Goal: Transaction & Acquisition: Download file/media

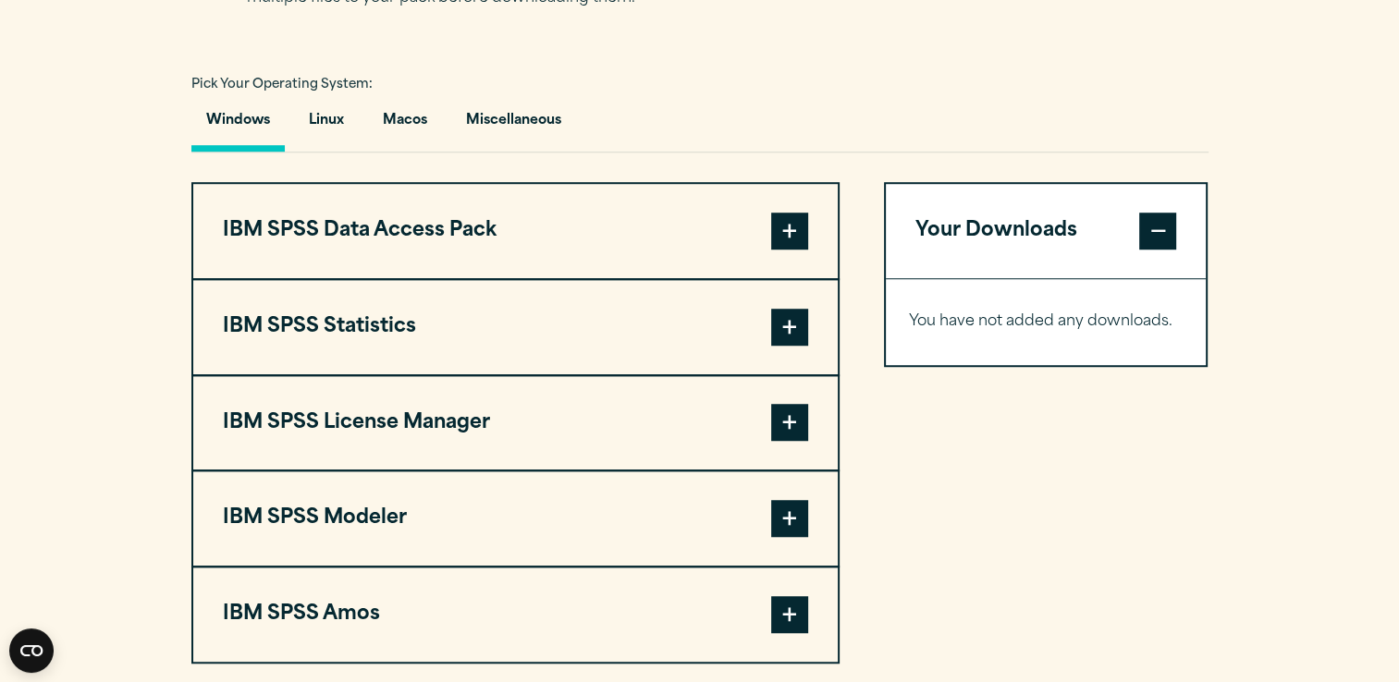
scroll to position [1317, 0]
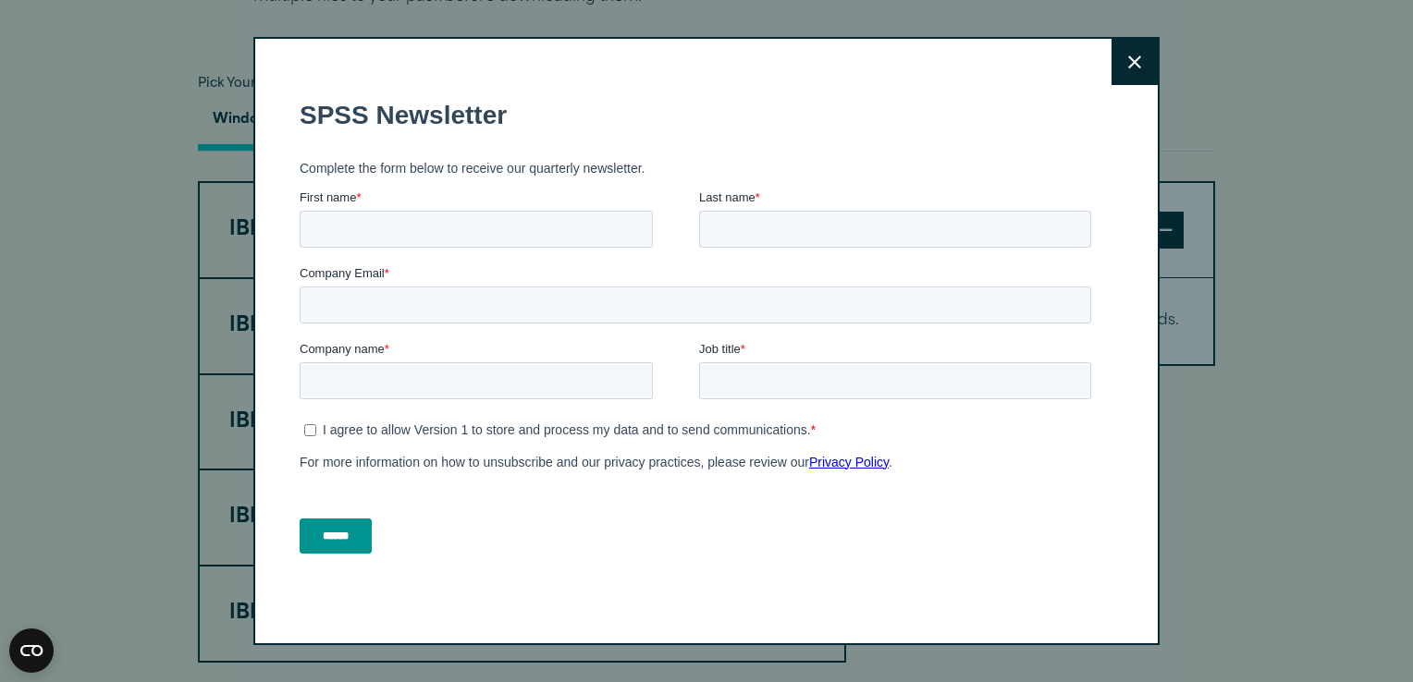
click at [1112, 53] on button "Close" at bounding box center [1135, 62] width 46 height 46
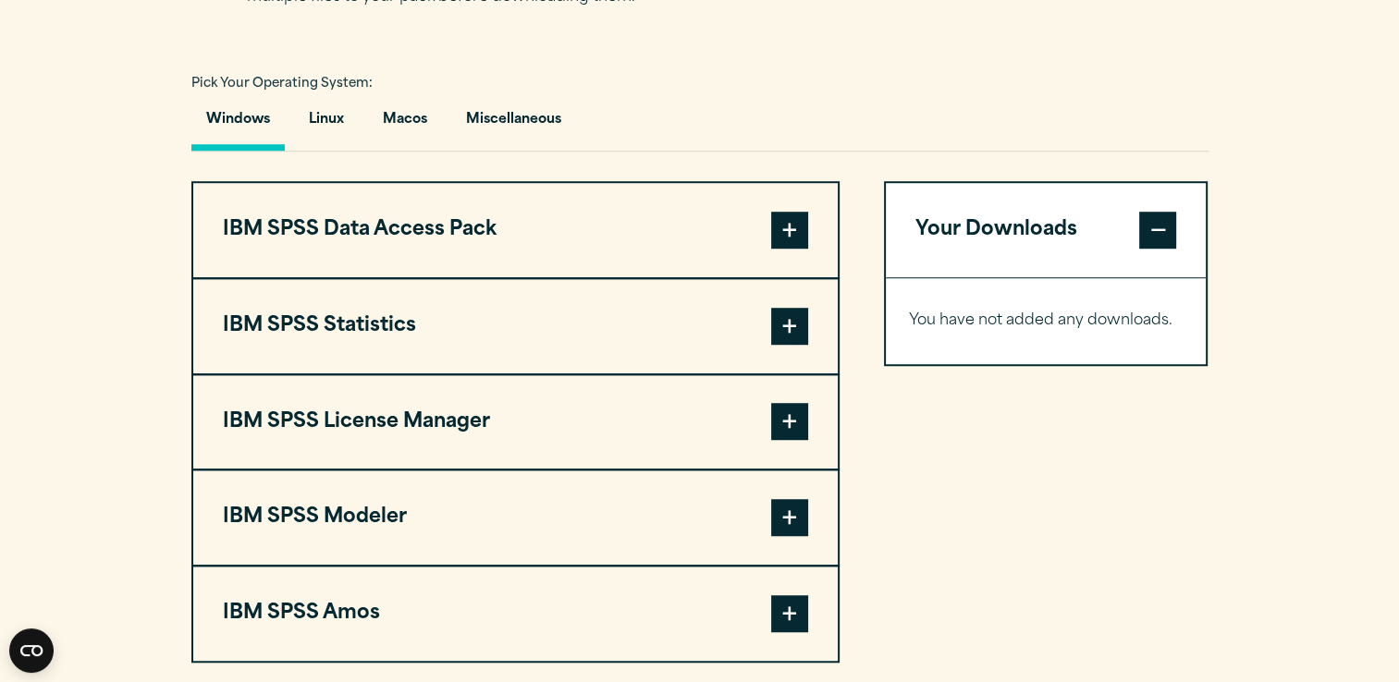
click at [403, 350] on button "IBM SPSS Statistics" at bounding box center [515, 326] width 645 height 94
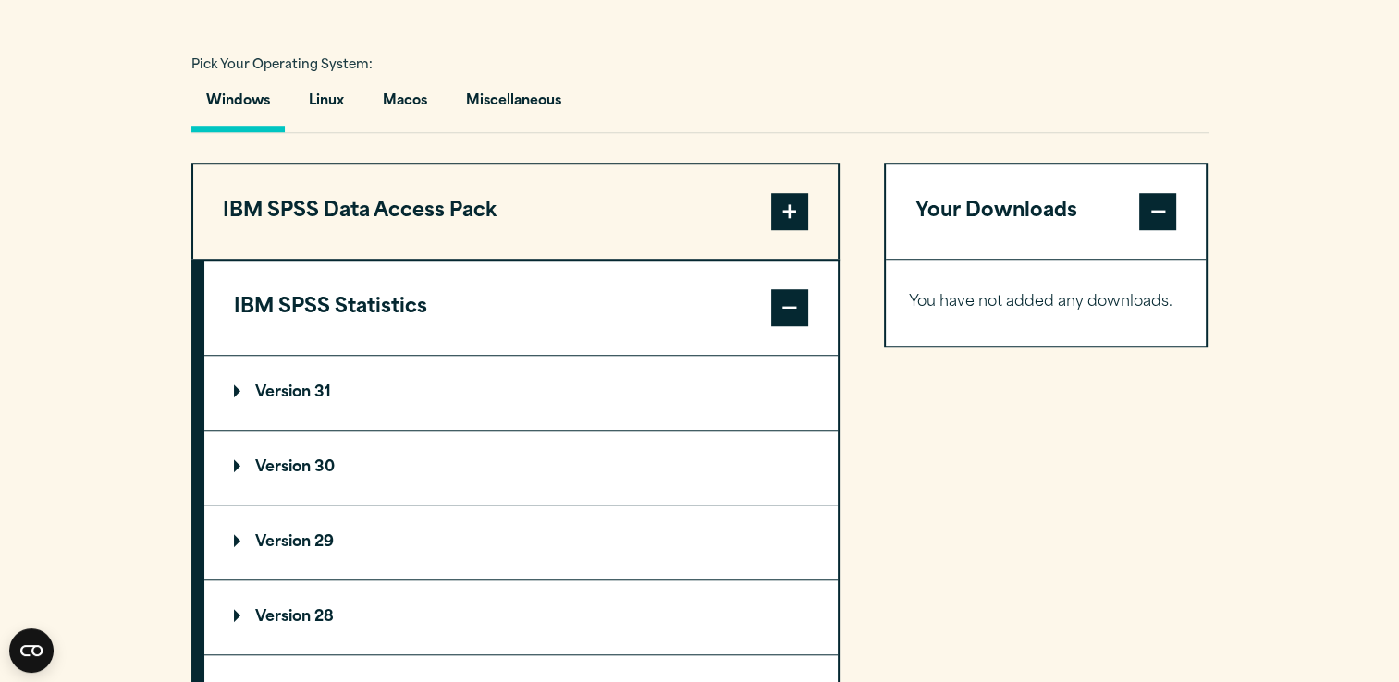
scroll to position [1335, 0]
click at [355, 442] on summary "Version 30" at bounding box center [520, 468] width 633 height 74
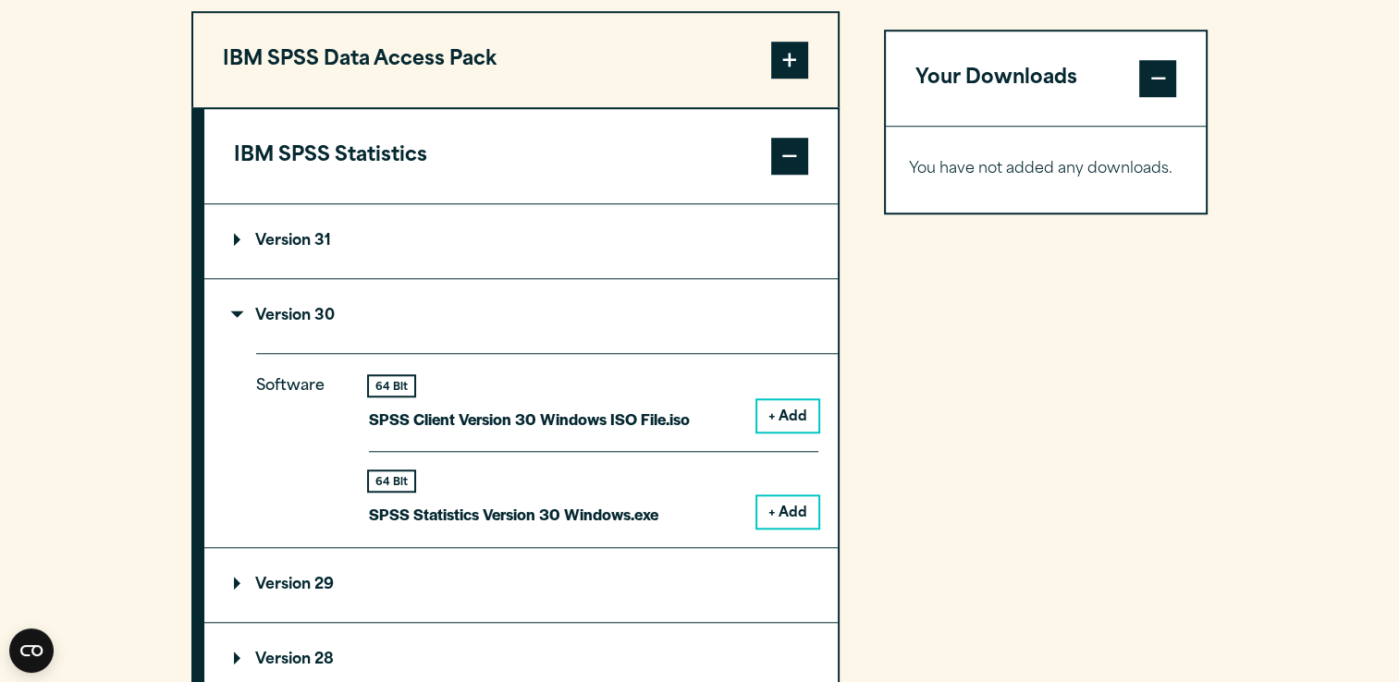
scroll to position [1520, 0]
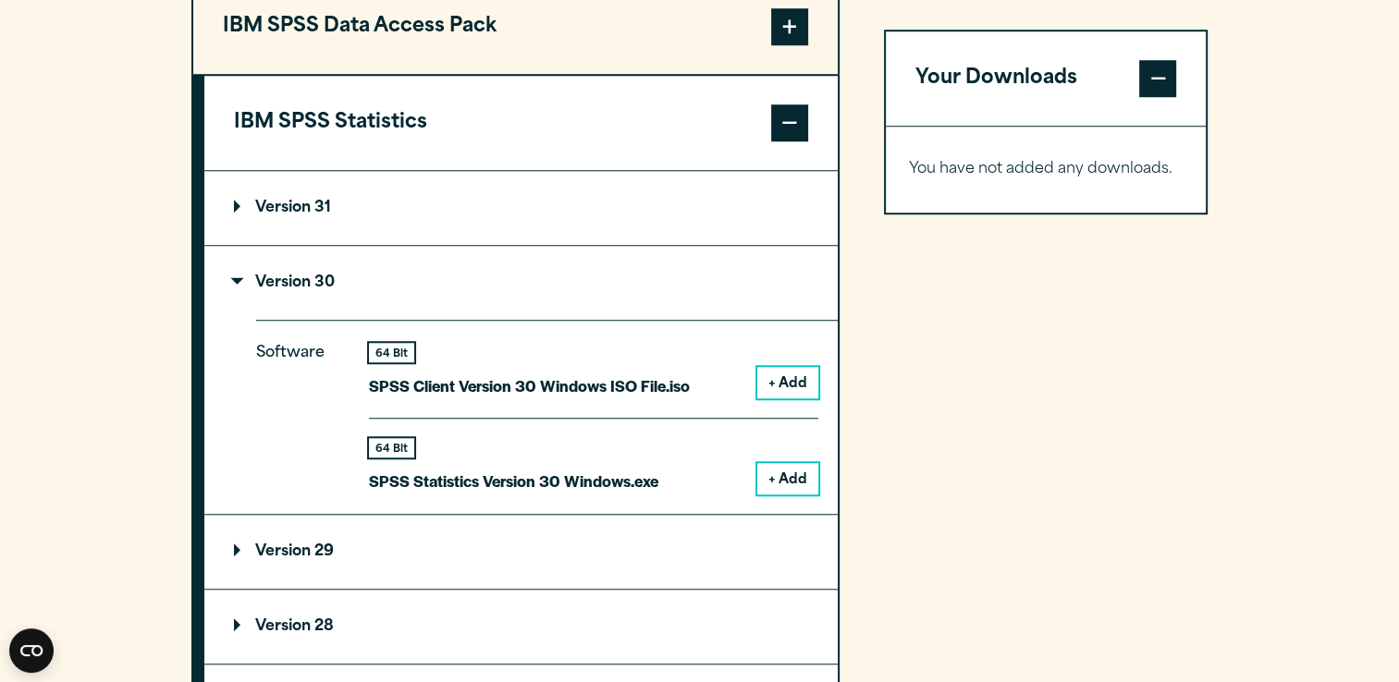
click at [776, 463] on button "+ Add" at bounding box center [787, 478] width 61 height 31
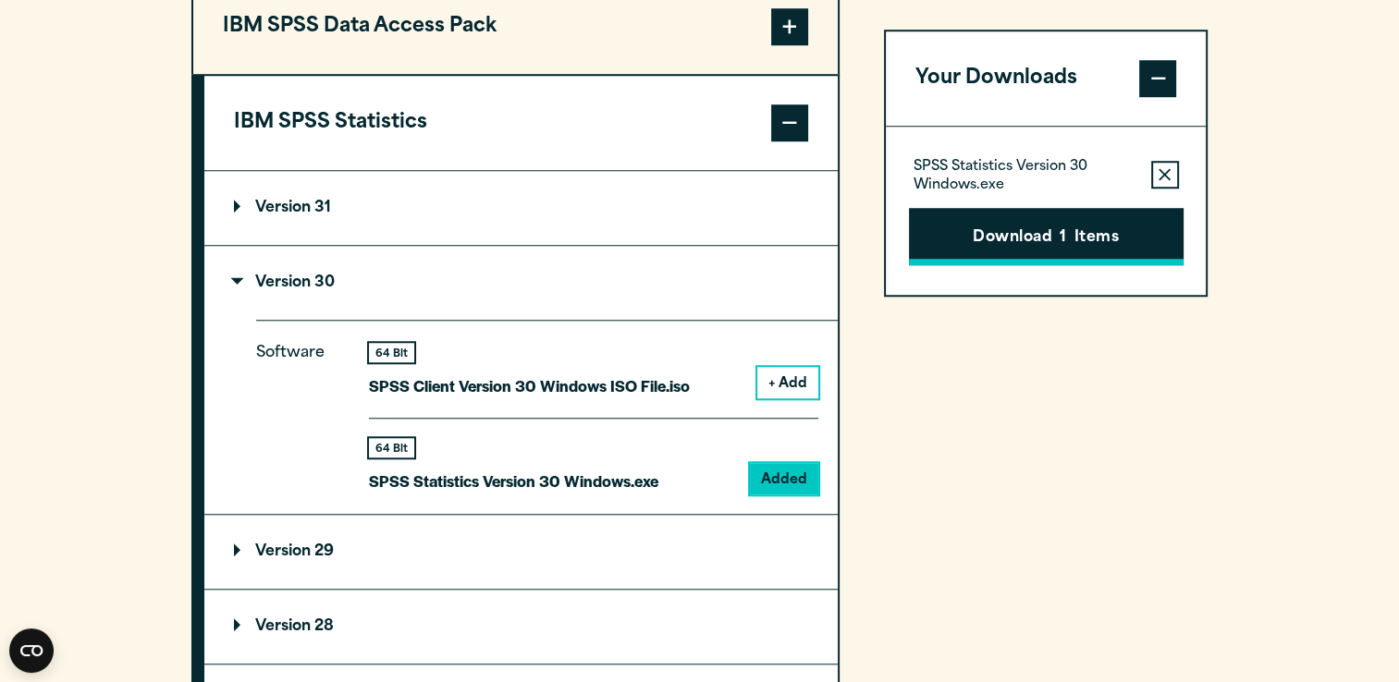
click at [1030, 227] on button "Download 1 Items" at bounding box center [1046, 236] width 275 height 57
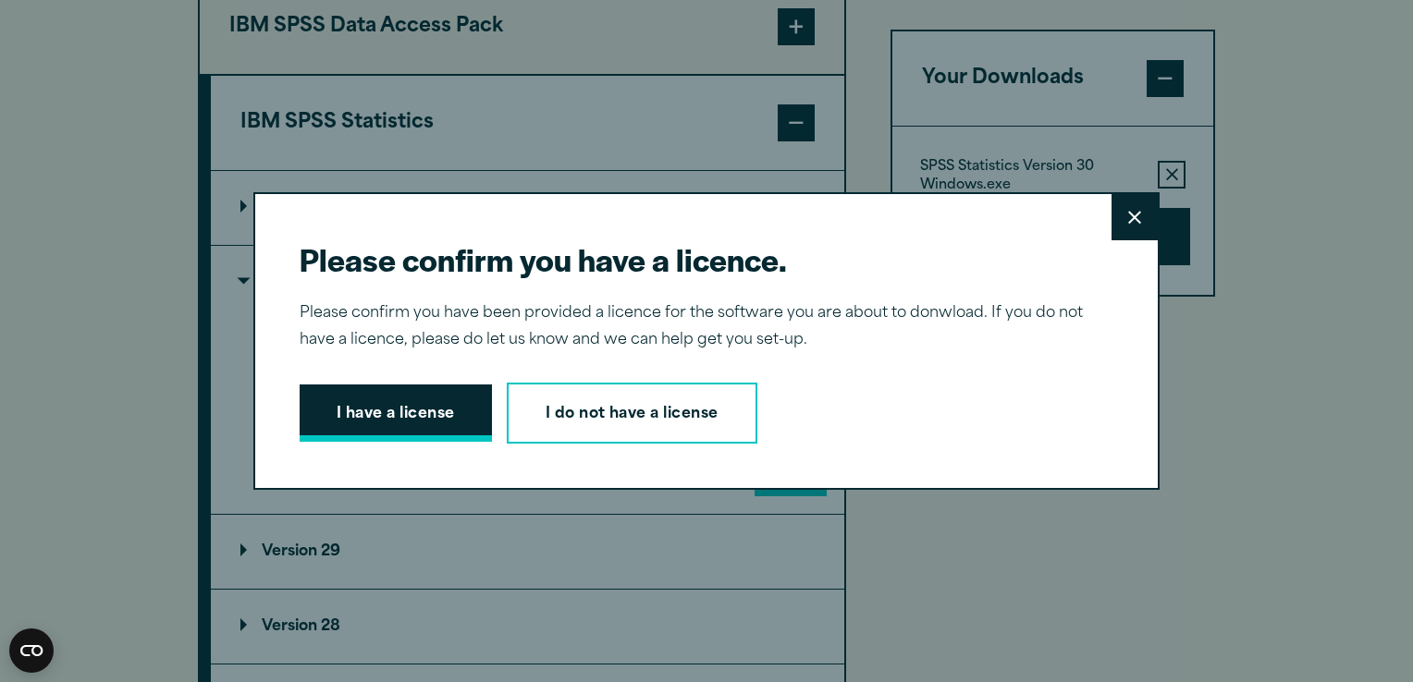
click at [422, 405] on button "I have a license" at bounding box center [396, 413] width 192 height 57
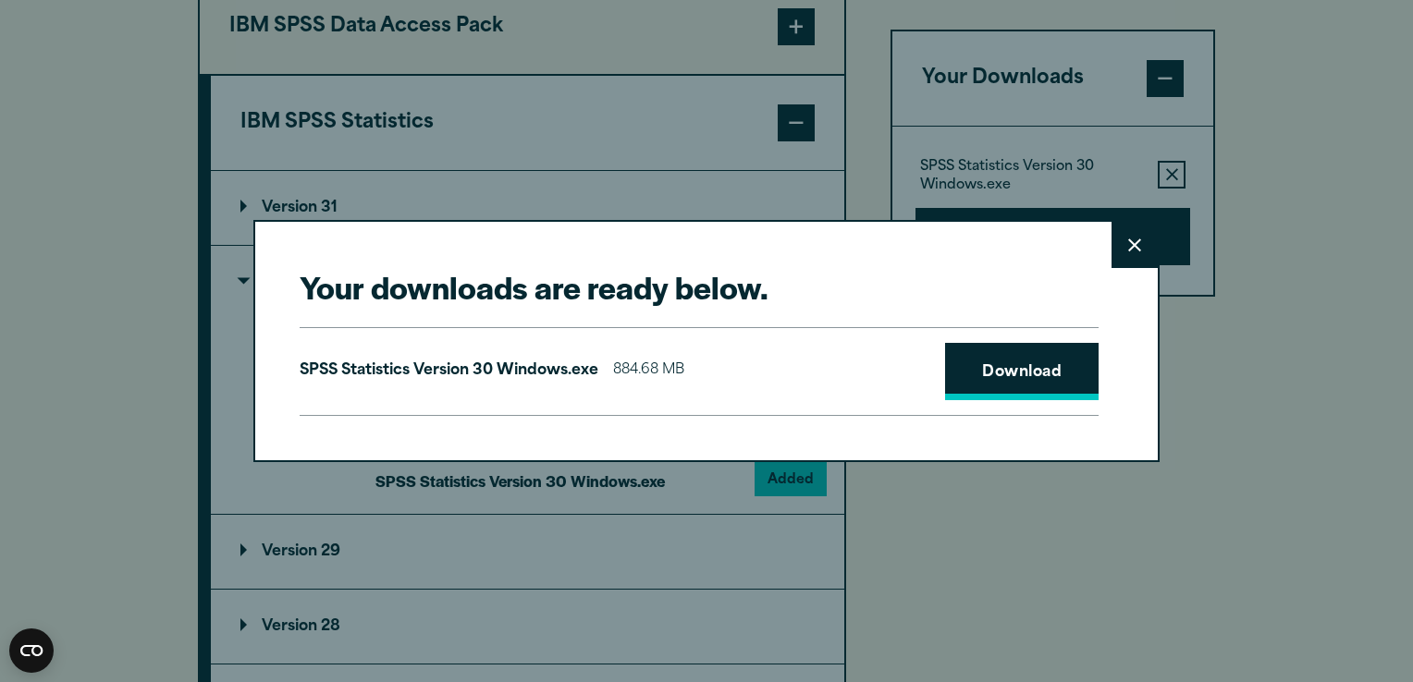
click at [1024, 367] on link "Download" at bounding box center [1022, 371] width 154 height 57
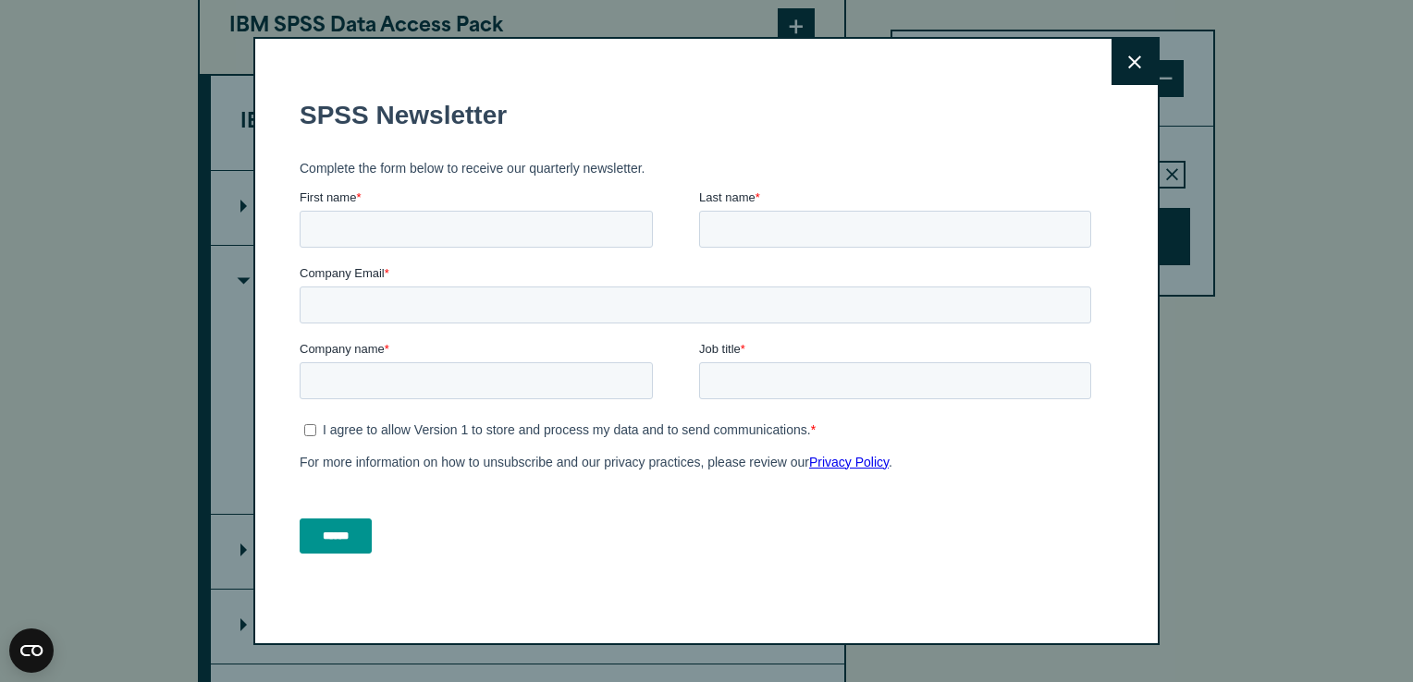
click at [1121, 68] on button "Close" at bounding box center [1135, 62] width 46 height 46
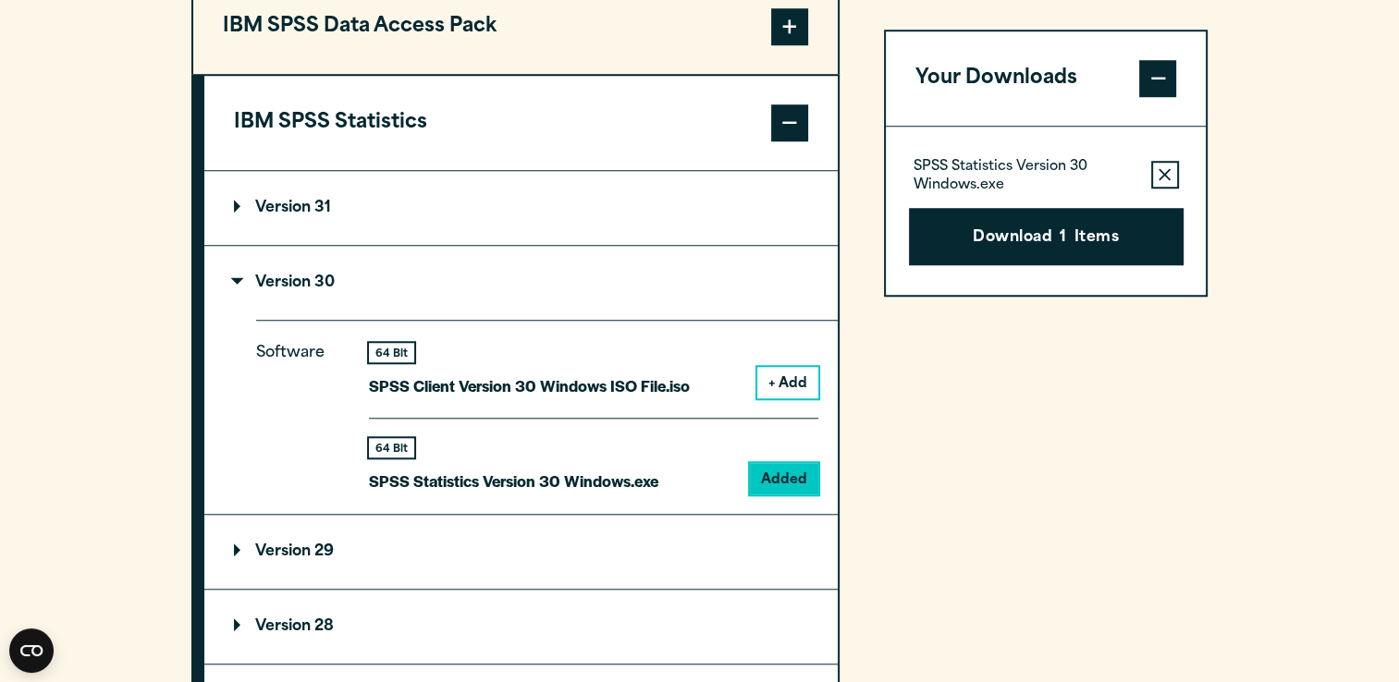
click at [1365, 58] on section "Select your software downloads Use the table below to find and navigate to your…" at bounding box center [699, 398] width 1399 height 1529
